Goal: Task Accomplishment & Management: Use online tool/utility

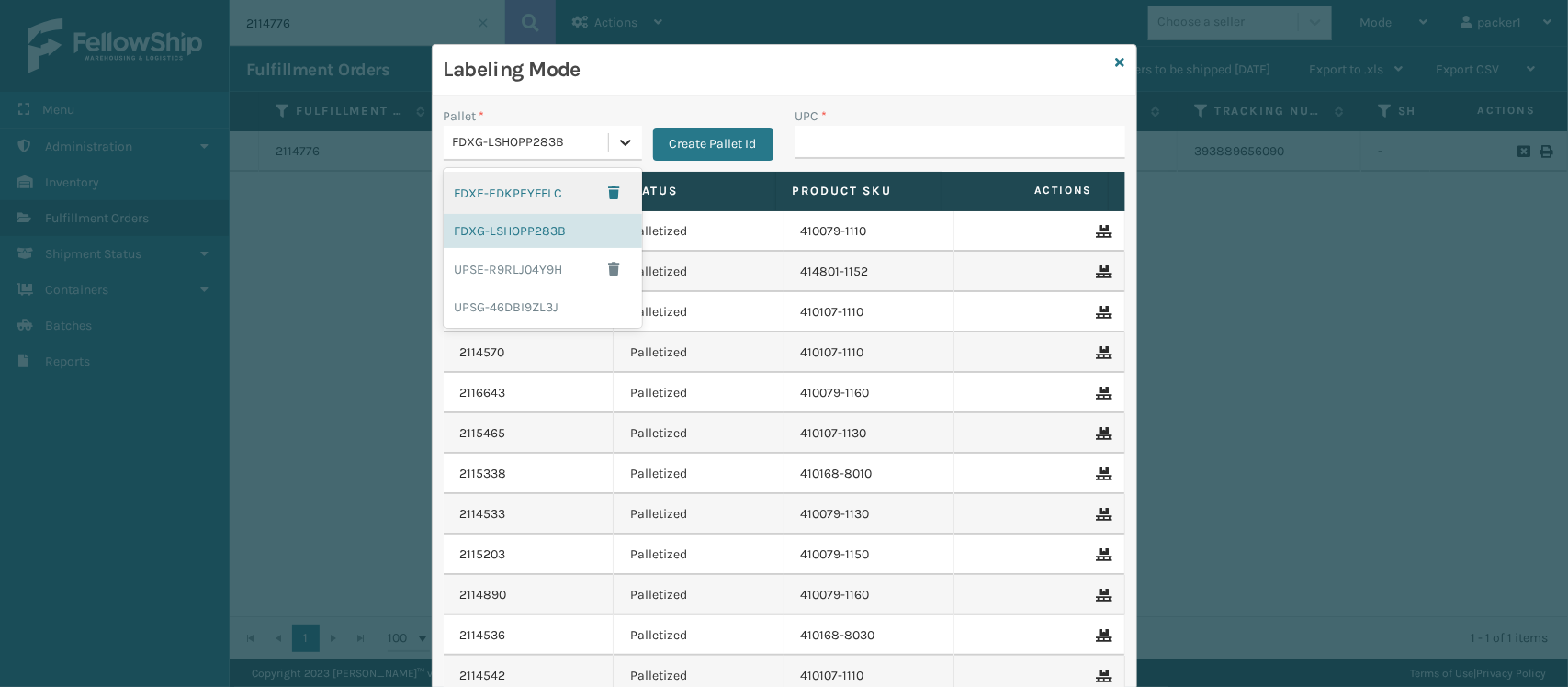
click at [620, 138] on icon at bounding box center [625, 142] width 19 height 19
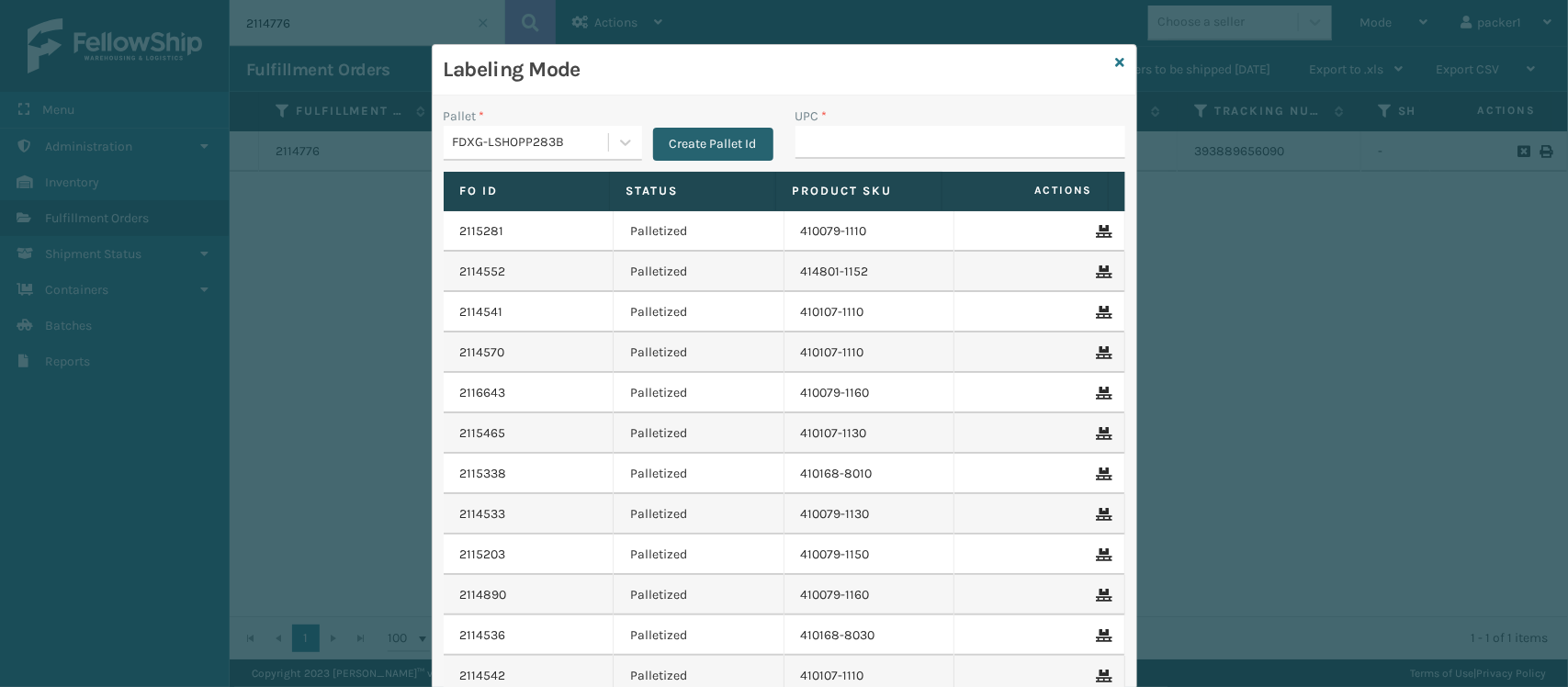
click at [688, 145] on button "Create Pallet Id" at bounding box center [713, 144] width 120 height 34
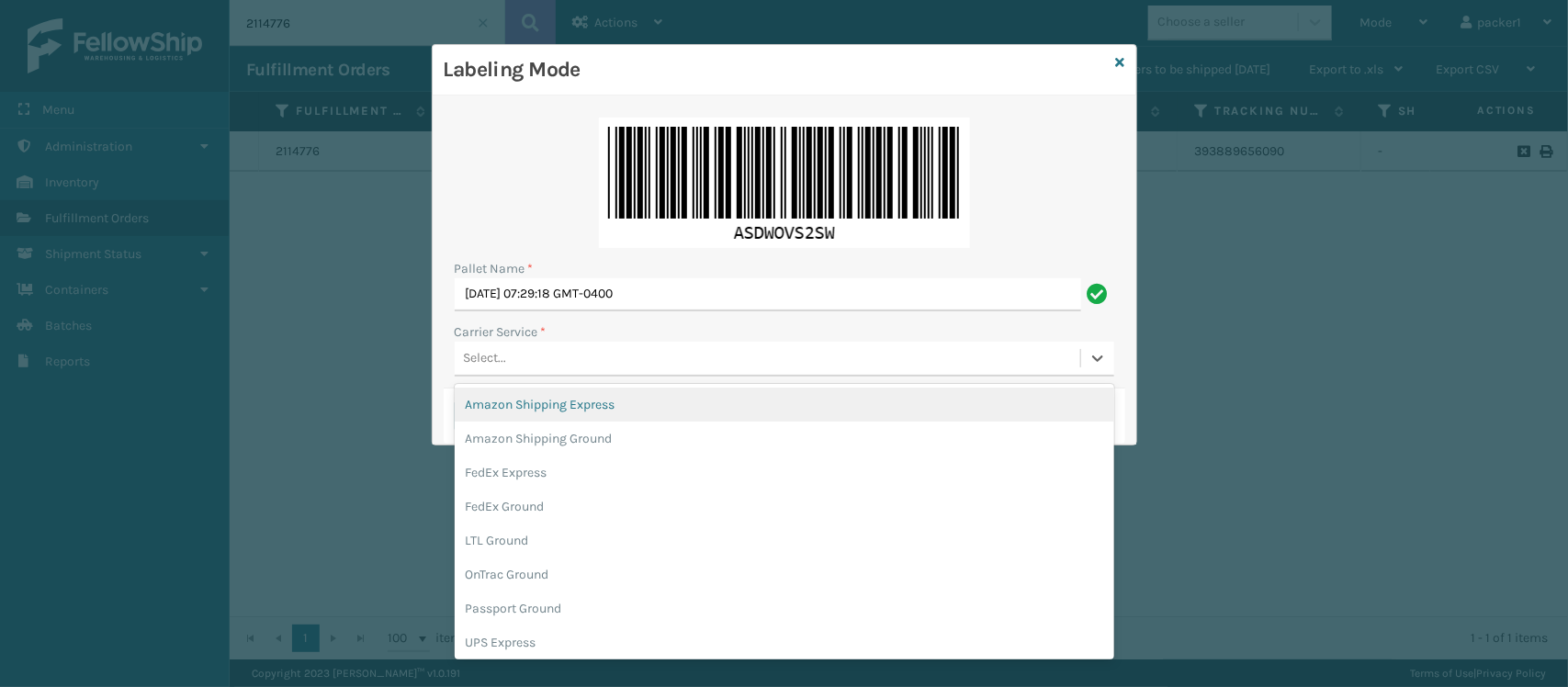
click at [625, 367] on div "Select..." at bounding box center [767, 358] width 625 height 31
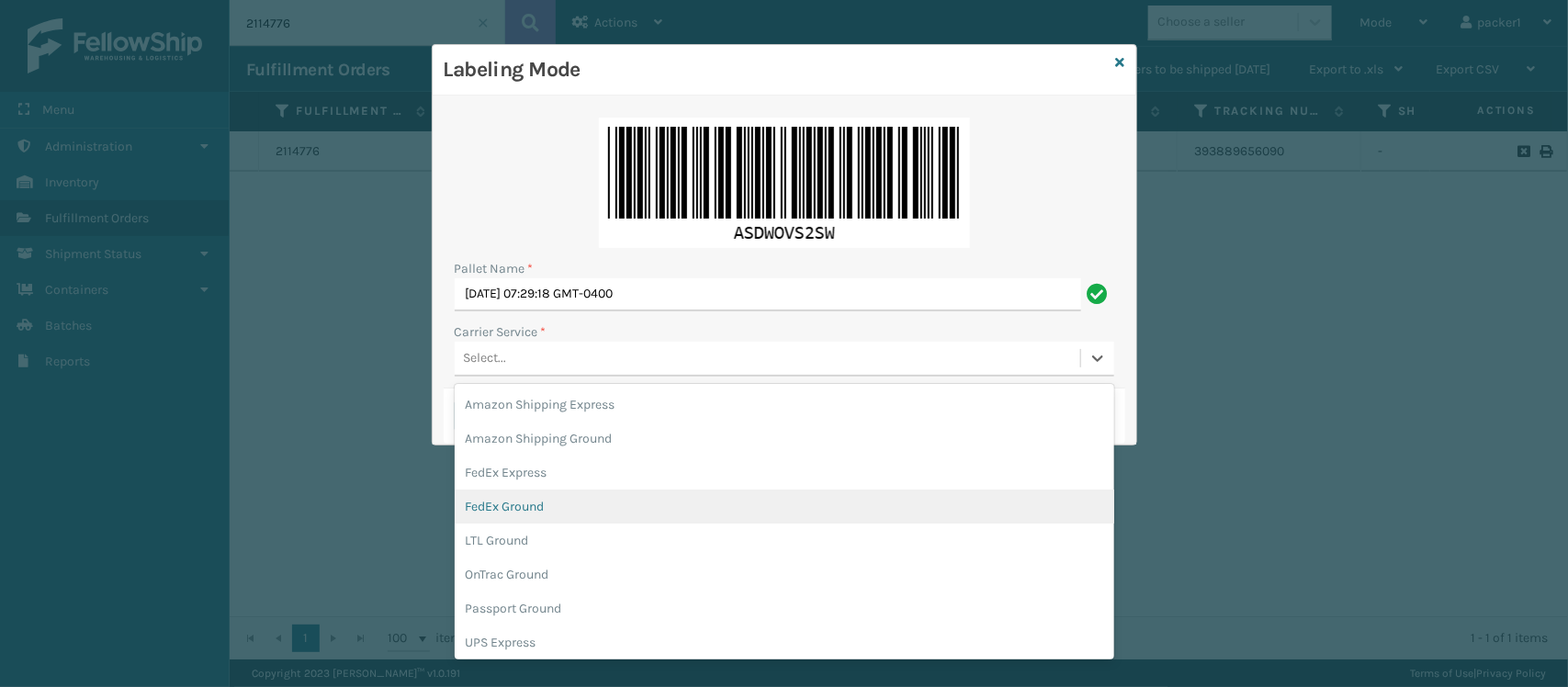
click at [520, 501] on div "FedEx Ground" at bounding box center [784, 506] width 660 height 34
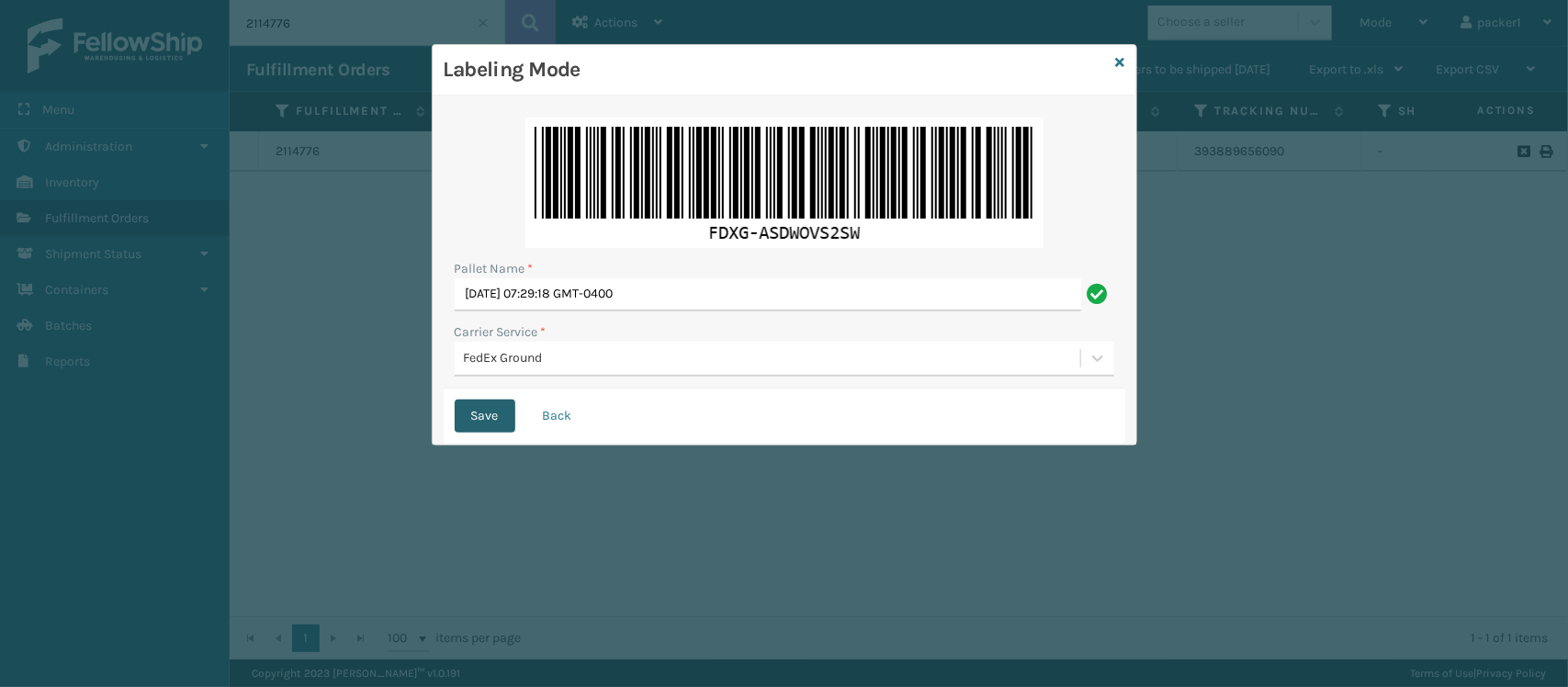
click at [488, 409] on button "Save" at bounding box center [484, 416] width 60 height 34
click at [492, 416] on button "Save" at bounding box center [484, 416] width 60 height 34
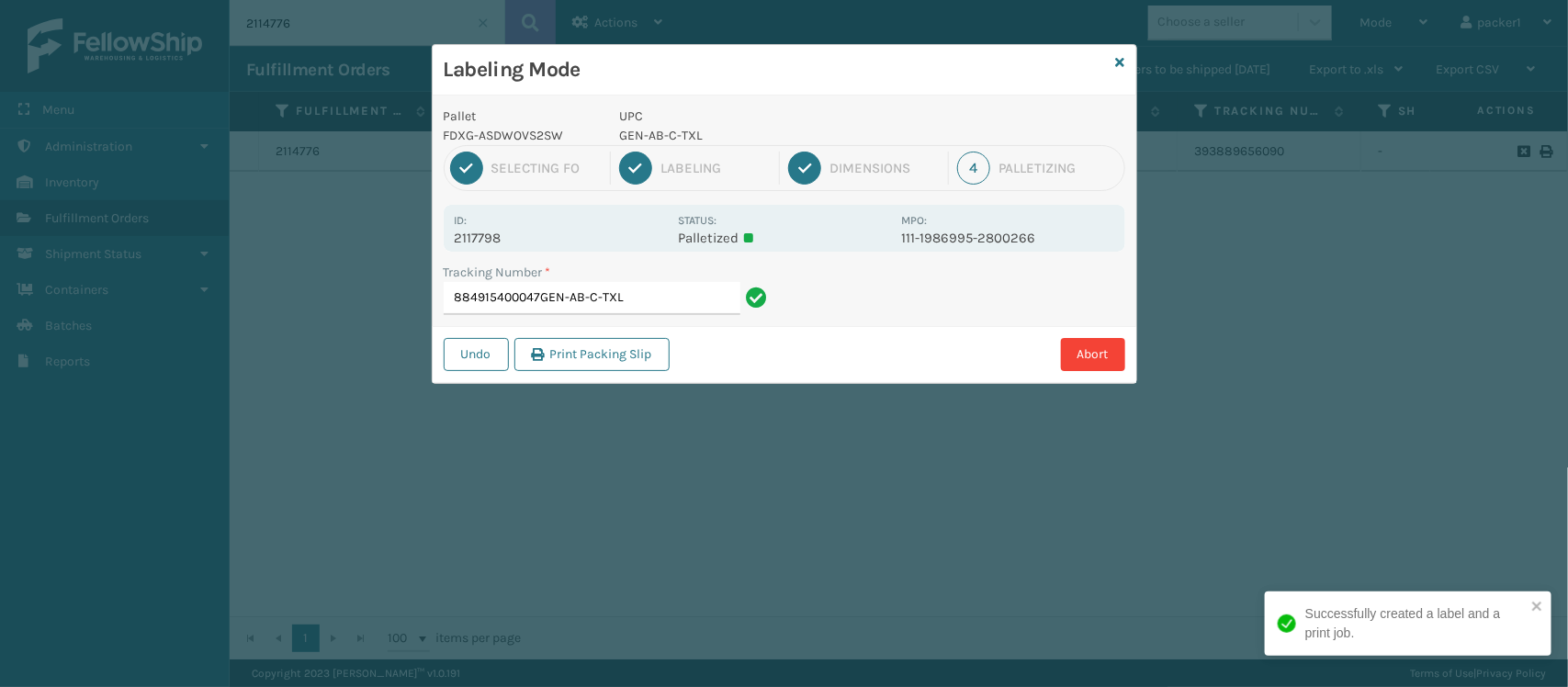
type input "884915400047GEN-AB-C-TXL"
type input "393917632236GEN-AB-C-TXL"
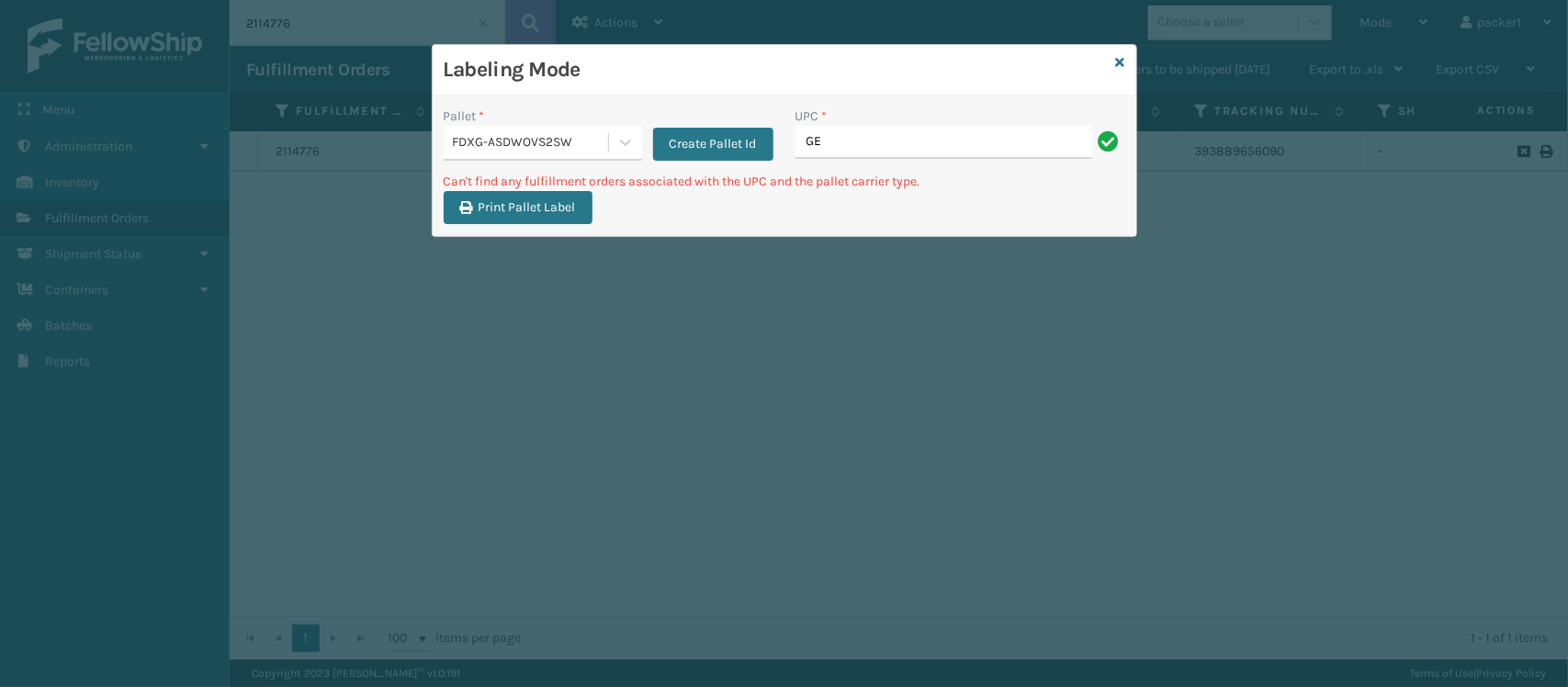
type input "G"
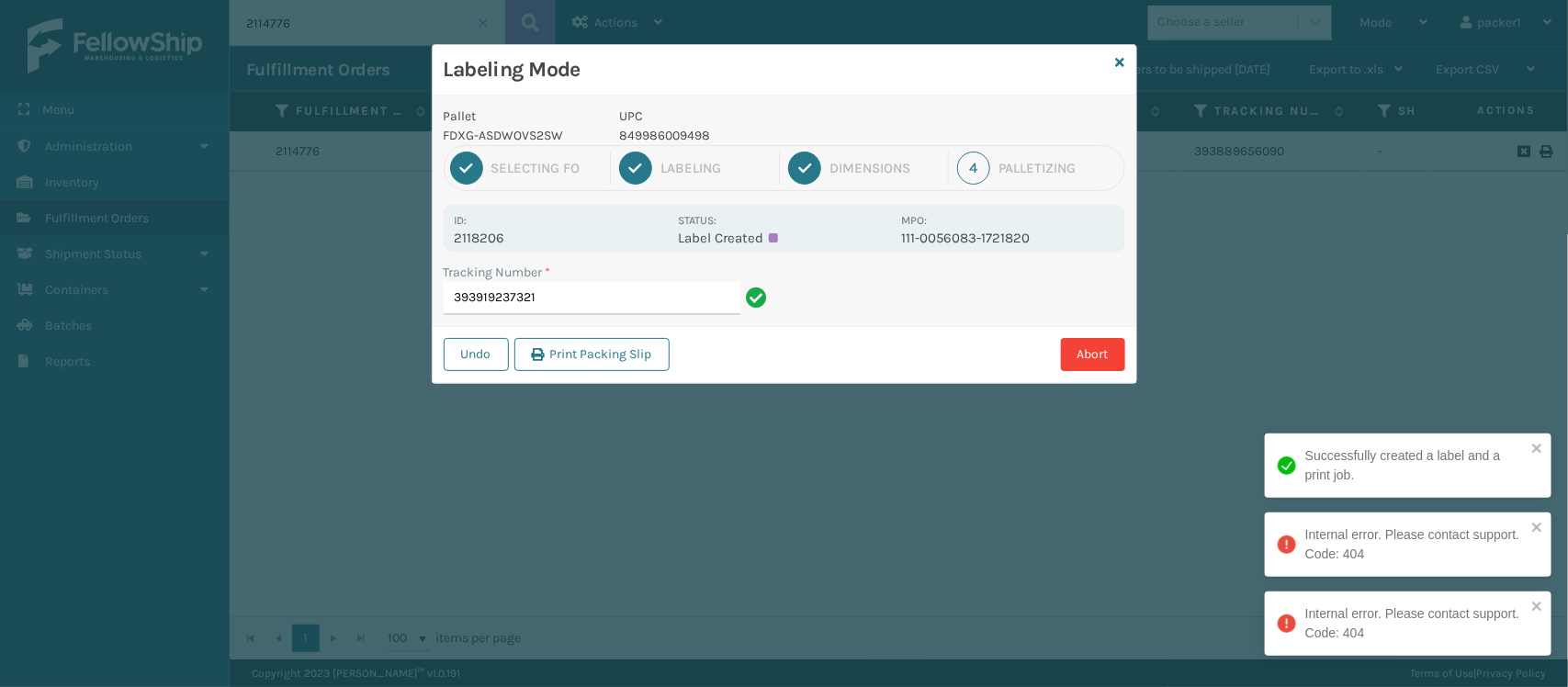
type input "393919237321"
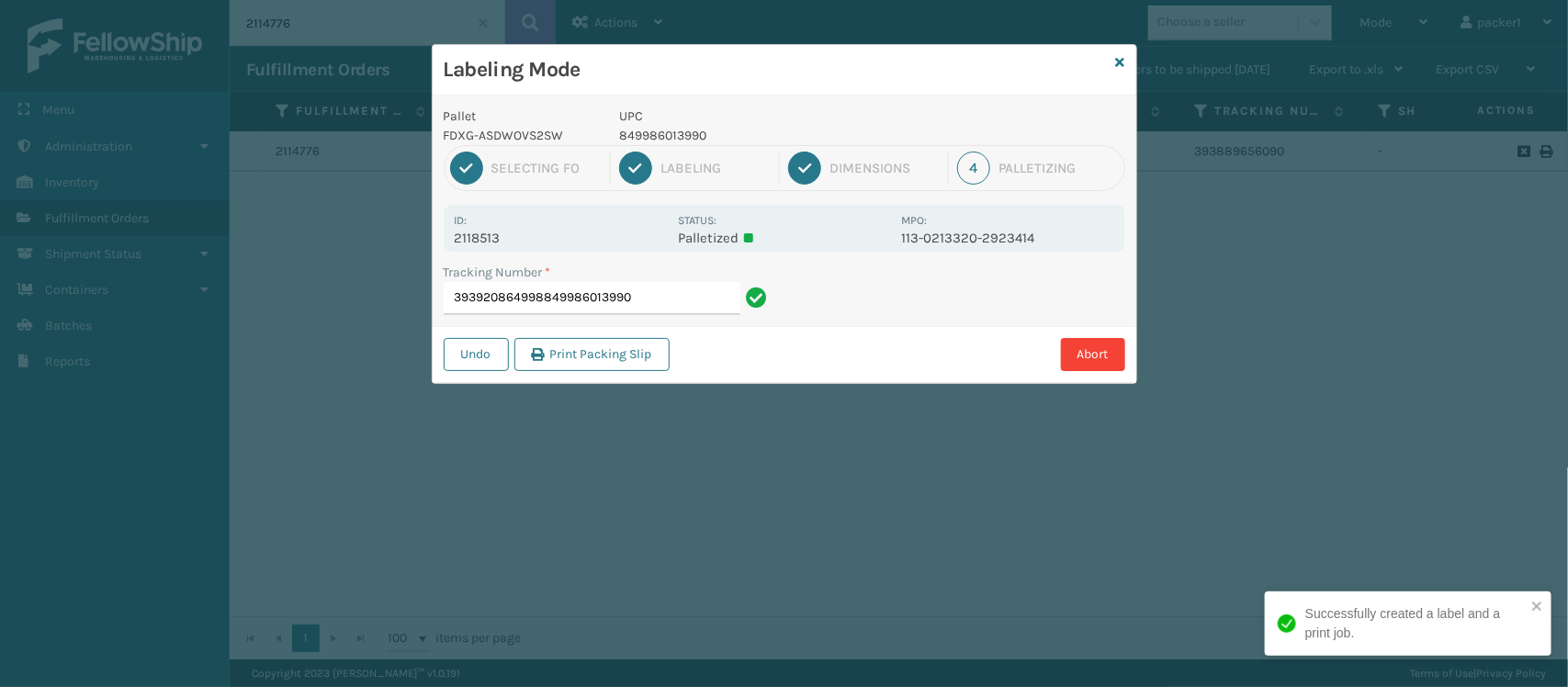
type input "393920864998849986013990"
type input "393918703103849986013990"
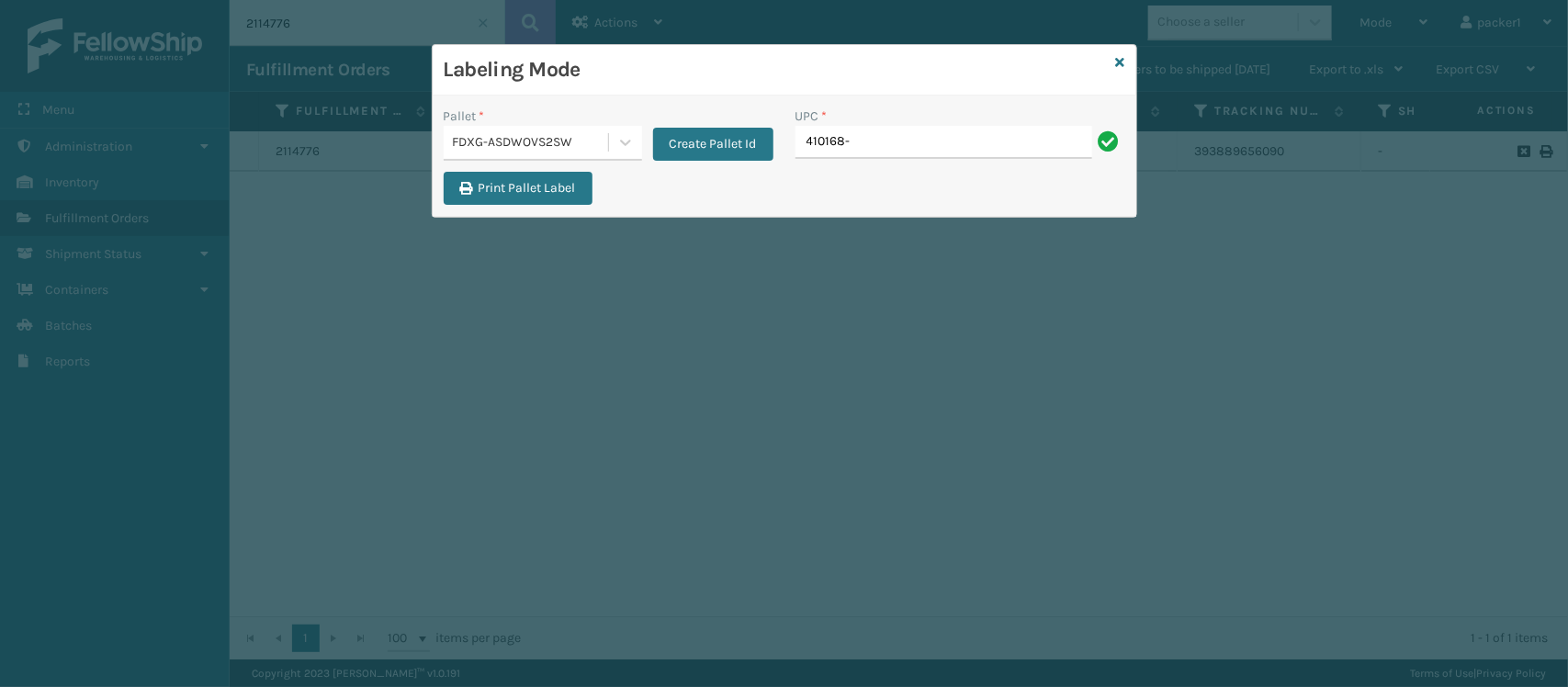
type input "410168-8060"
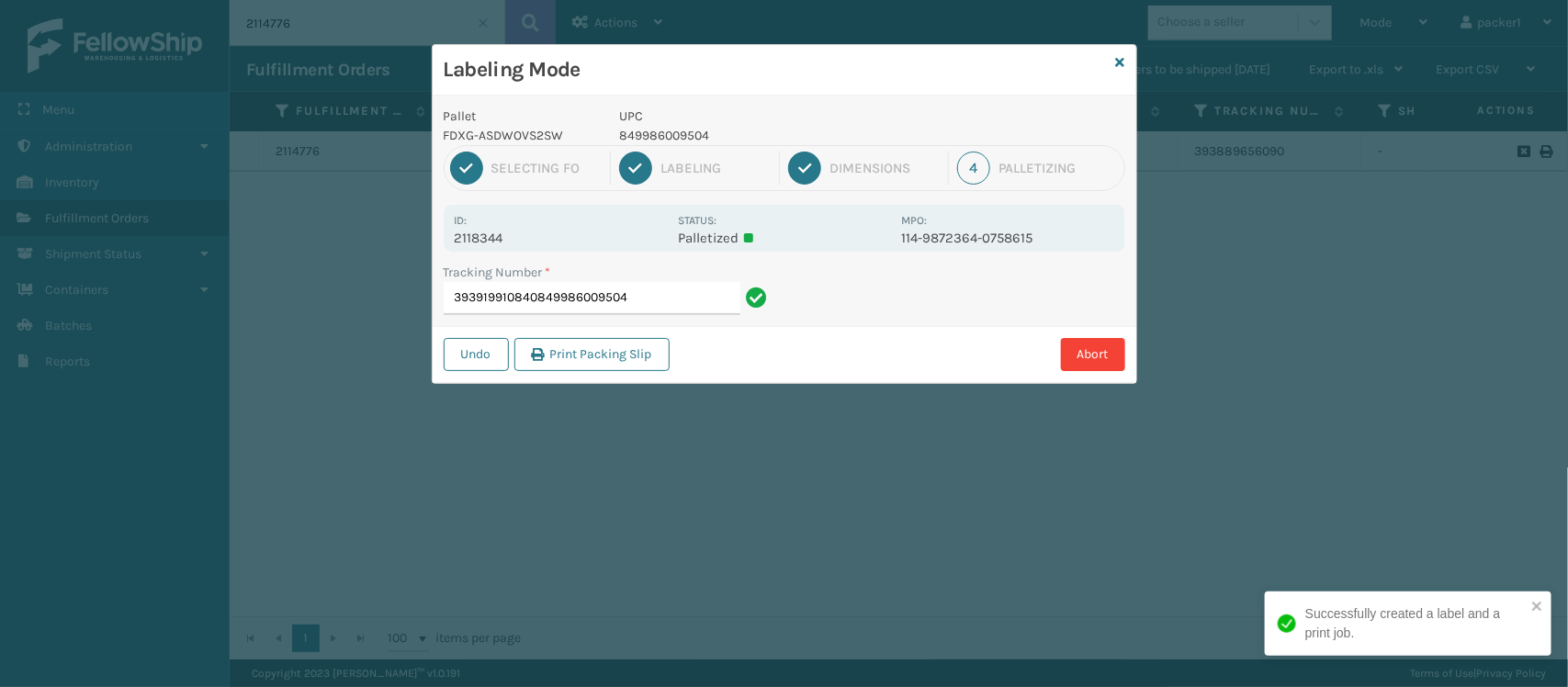
type input "393919910840849986009504"
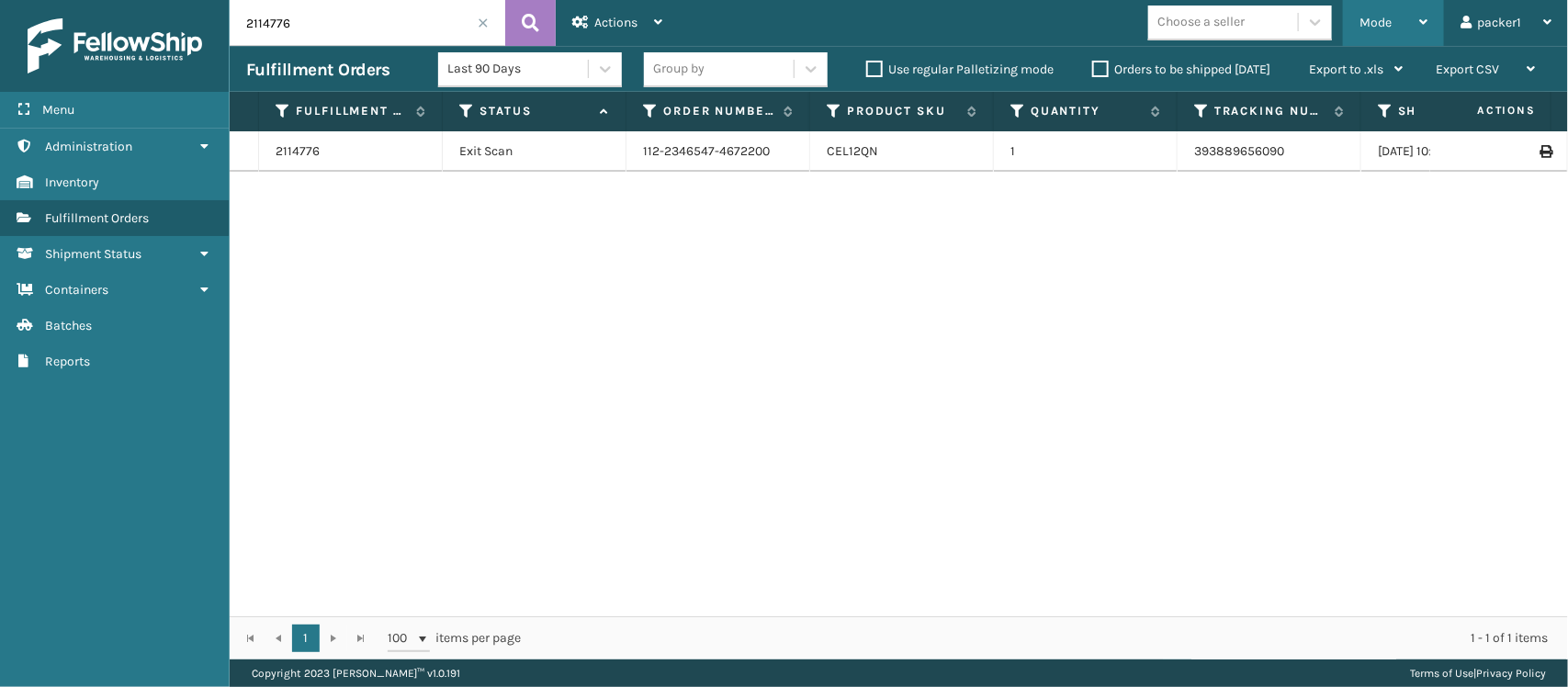
click at [1414, 39] on div "Mode" at bounding box center [1392, 23] width 68 height 46
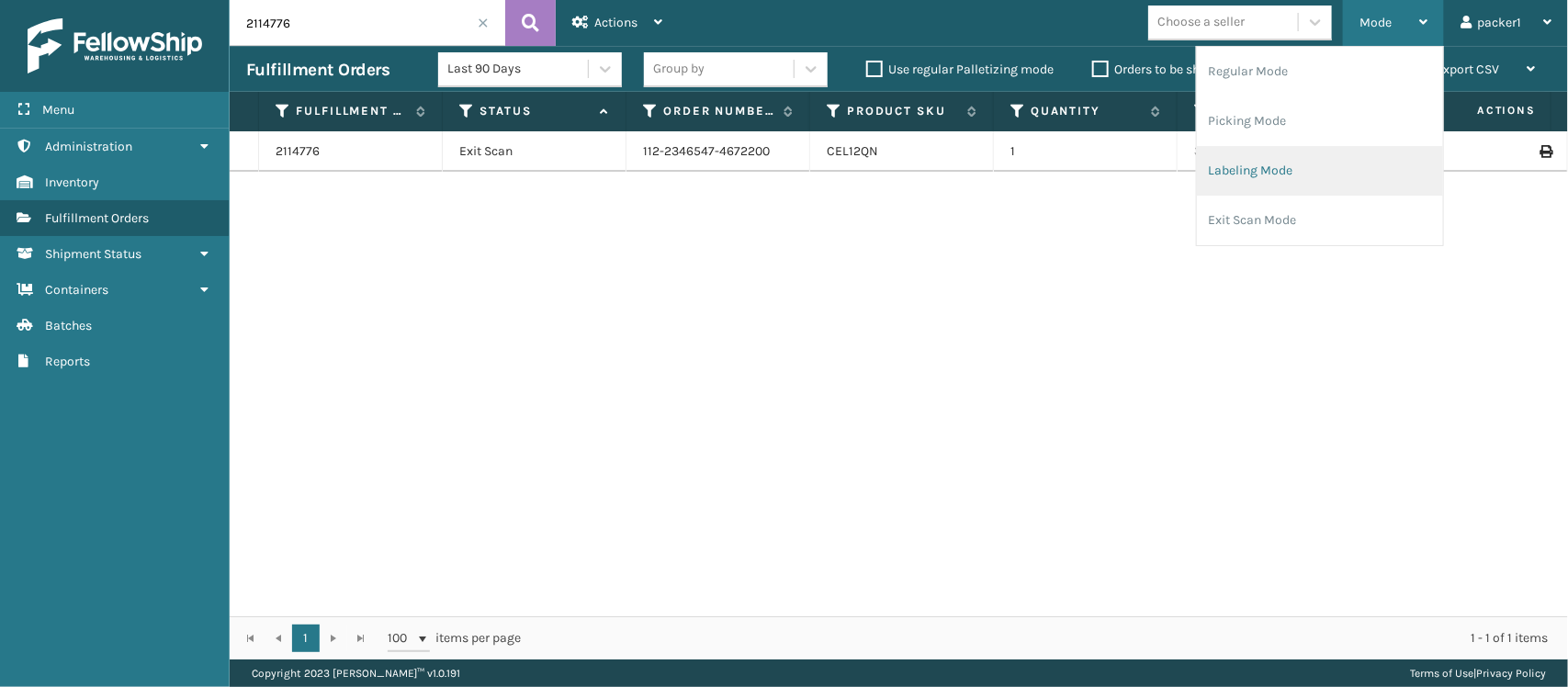
click at [1283, 170] on li "Labeling Mode" at bounding box center [1319, 171] width 247 height 49
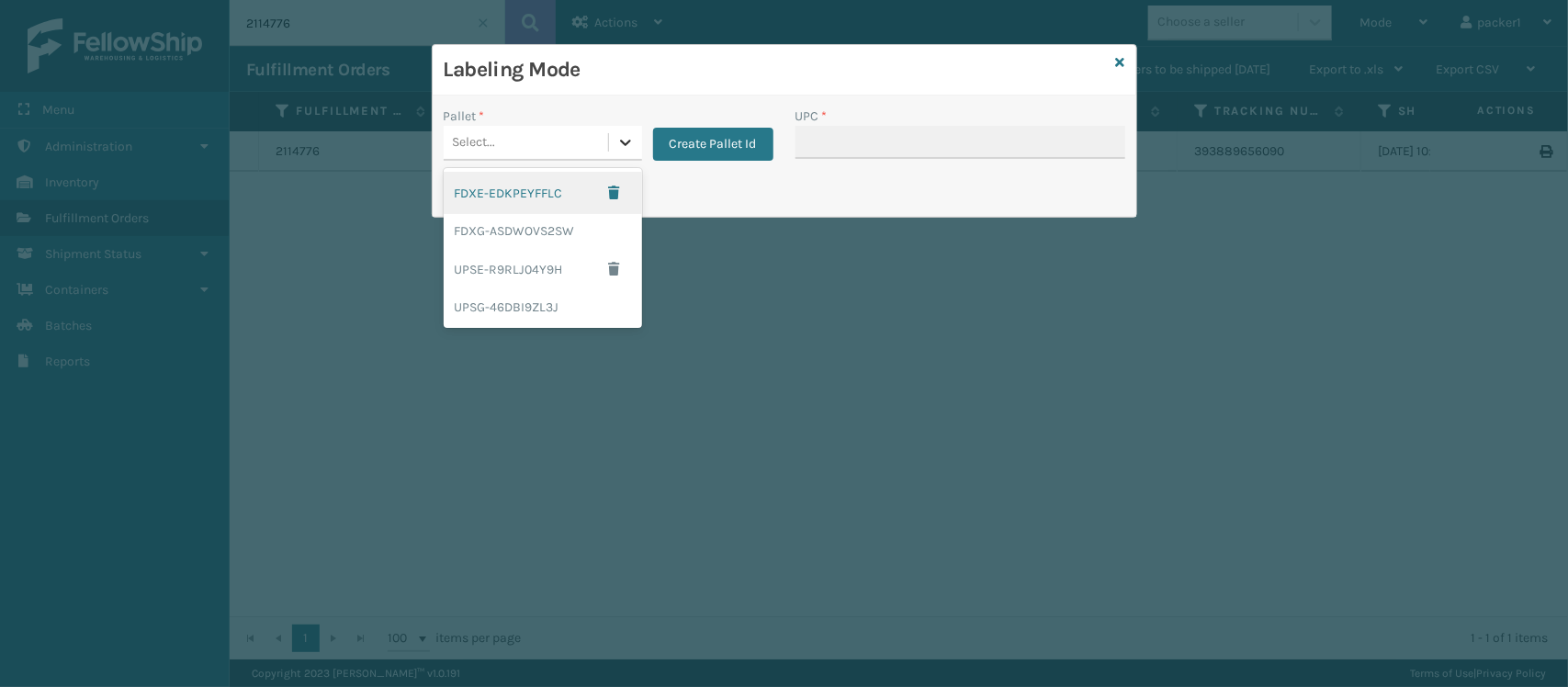
click at [634, 136] on icon at bounding box center [625, 142] width 19 height 19
click at [558, 225] on div "FDXG-ASDWOVS2SW" at bounding box center [542, 231] width 198 height 34
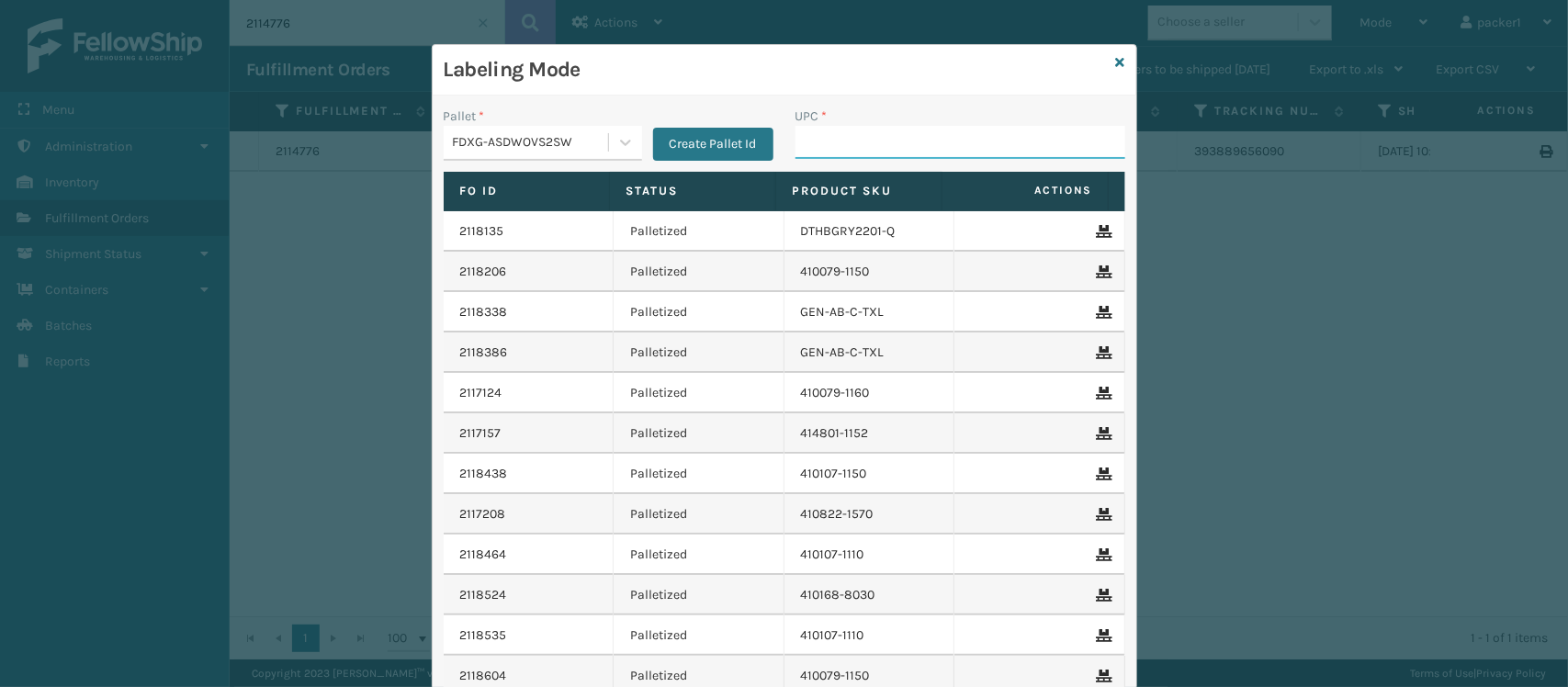
click at [838, 138] on input "UPC *" at bounding box center [960, 143] width 329 height 34
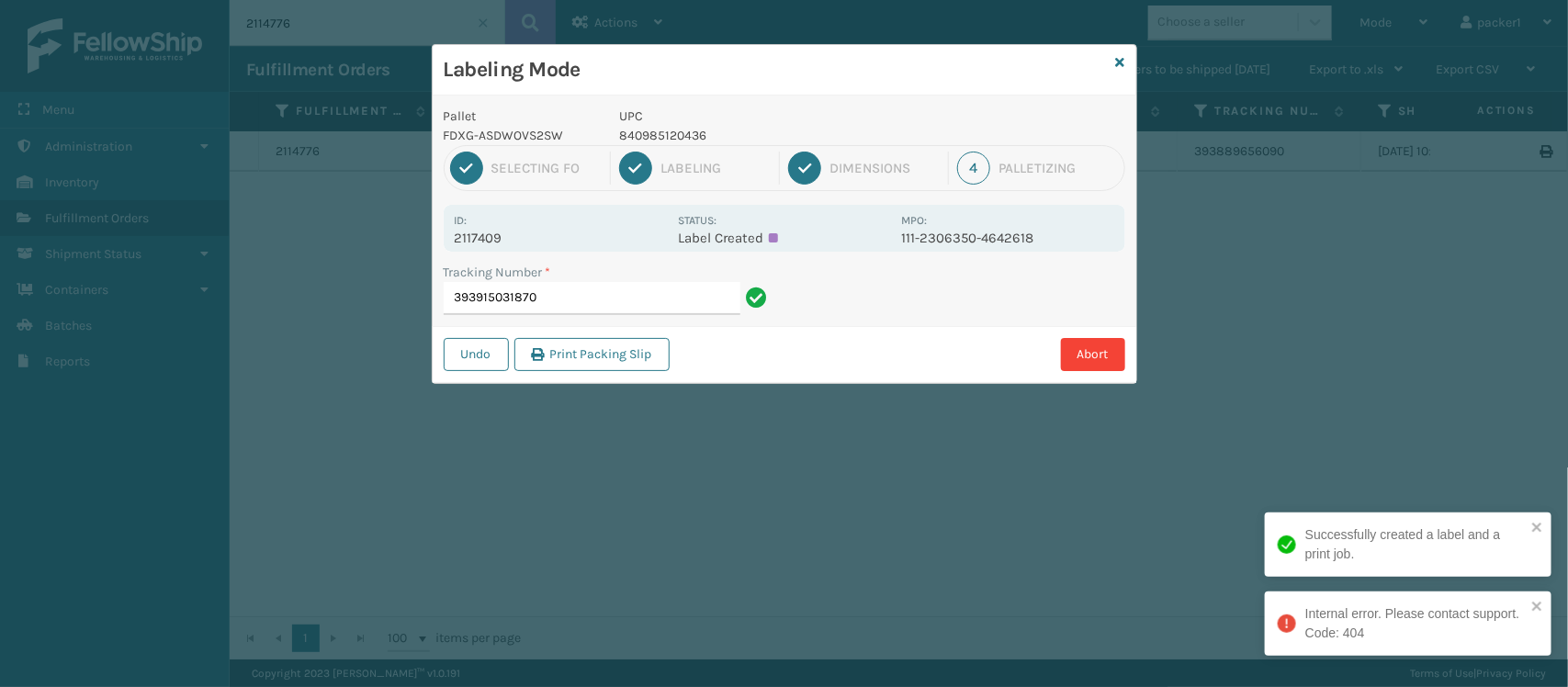
type input "393915031870"
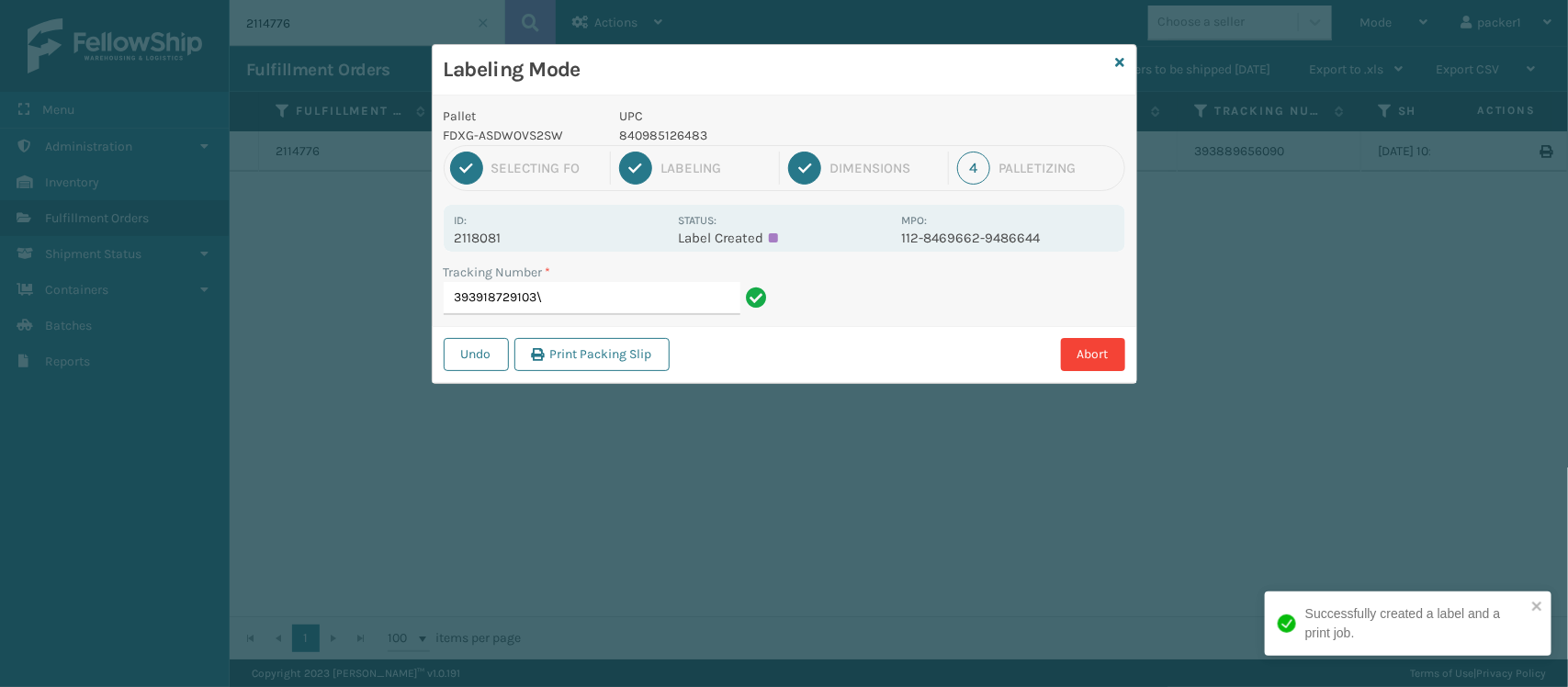
type input "393918729103"
